Goal: Contribute content

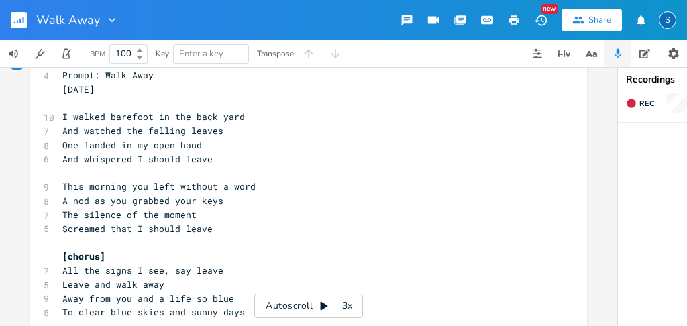
scroll to position [59, 0]
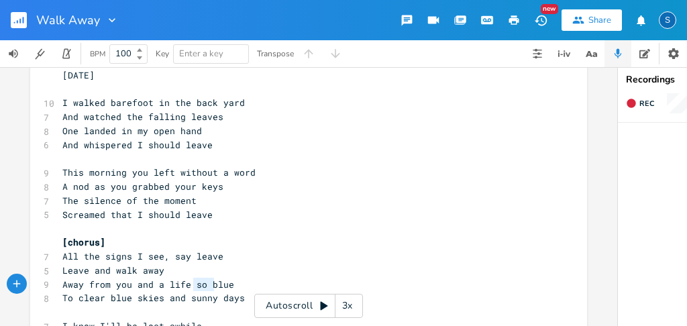
type textarea "so blue"
drag, startPoint x: 189, startPoint y: 284, endPoint x: 237, endPoint y: 285, distance: 47.7
click at [237, 285] on pre "Away from you and a life so blue" at bounding box center [302, 285] width 484 height 14
click at [189, 285] on span "Away from you and a life so blue" at bounding box center [148, 284] width 172 height 12
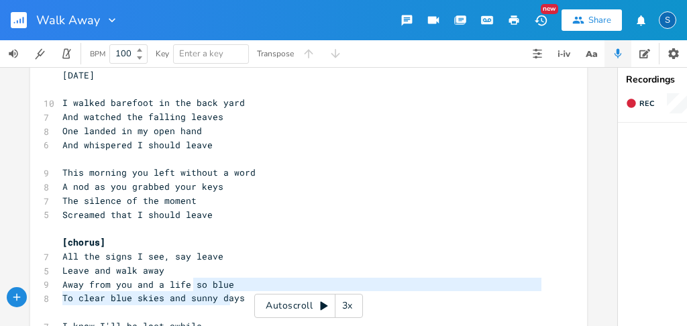
type textarea "so blue To clear blue skies and sunny days"
drag, startPoint x: 189, startPoint y: 285, endPoint x: 242, endPoint y: 304, distance: 56.9
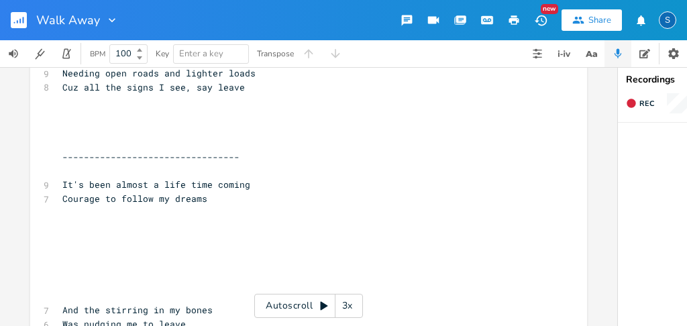
scroll to position [327, 0]
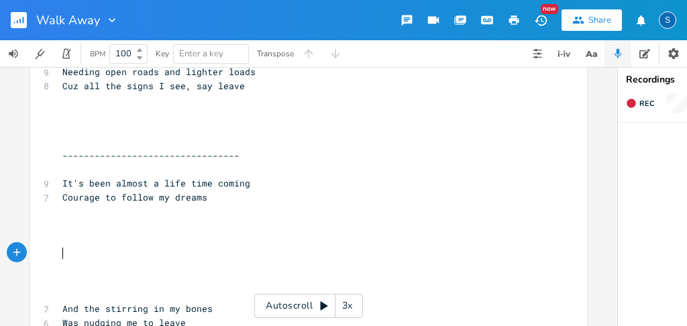
click at [144, 248] on pre "​" at bounding box center [302, 253] width 484 height 14
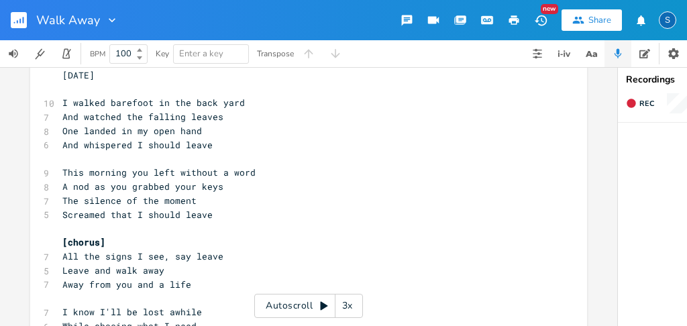
scroll to position [104, 0]
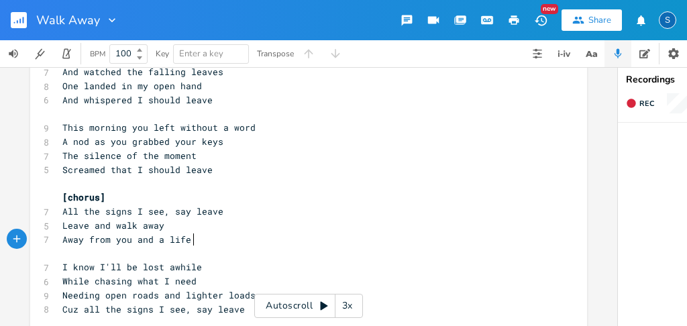
click at [196, 241] on pre "Away from you and a life" at bounding box center [302, 240] width 484 height 14
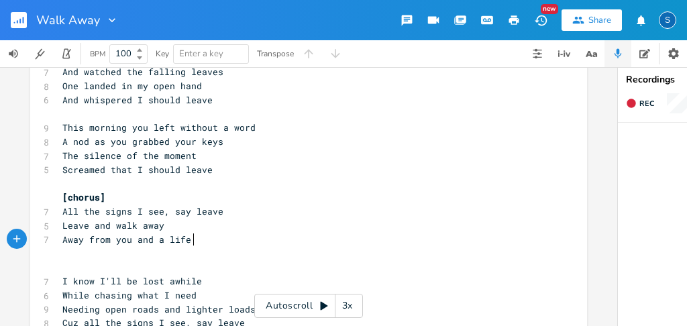
click at [196, 241] on pre "Away from you and a life" at bounding box center [302, 240] width 484 height 14
type textarea "I knew"
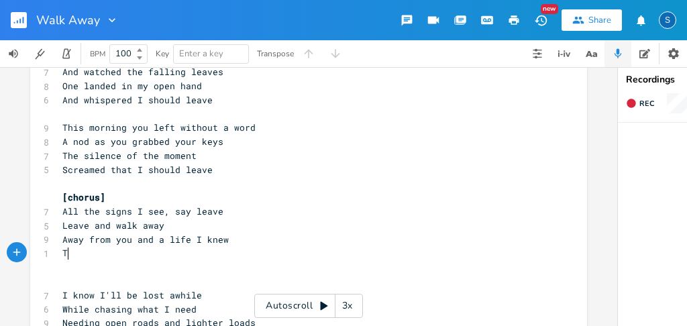
type textarea "To"
type textarea "Toward"
